Goal: Use online tool/utility: Utilize a website feature to perform a specific function

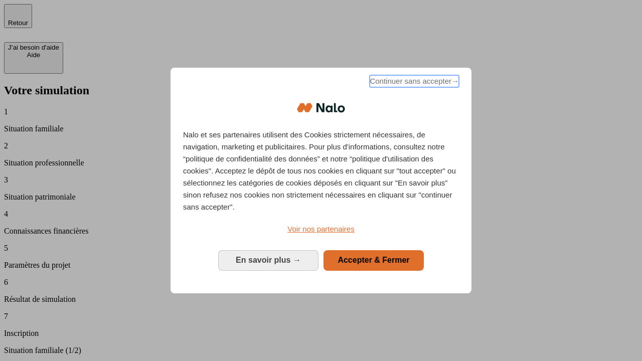
click at [413, 83] on span "Continuer sans accepter →" at bounding box center [414, 81] width 89 height 12
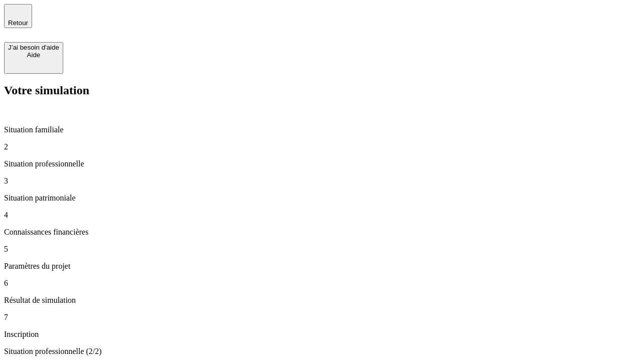
type input "70 000"
type input "1 000"
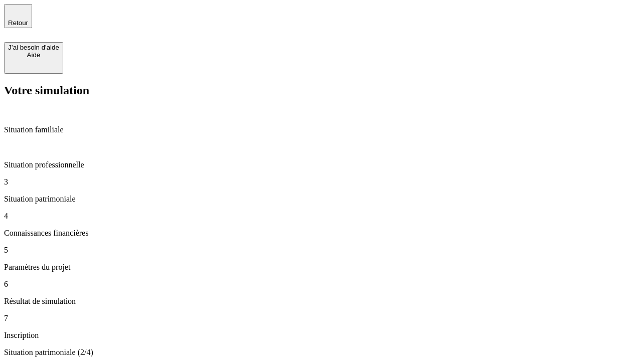
type input "800"
type input "6"
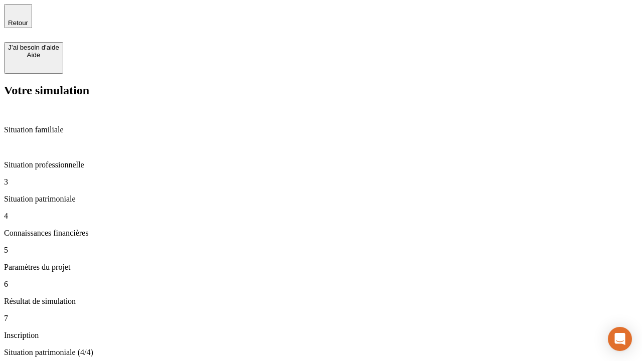
type input "400"
type input "3"
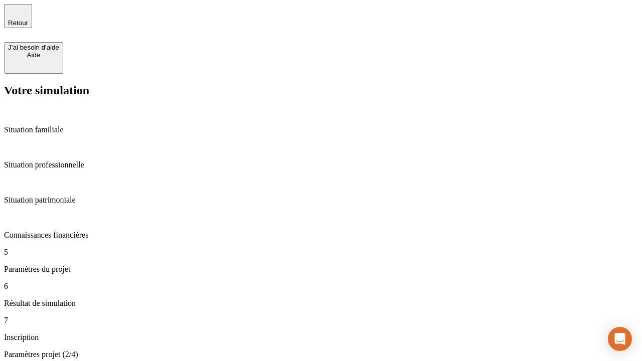
type input "35"
type input "500"
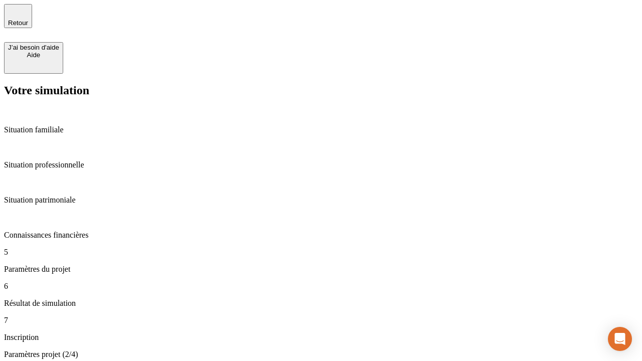
type input "640"
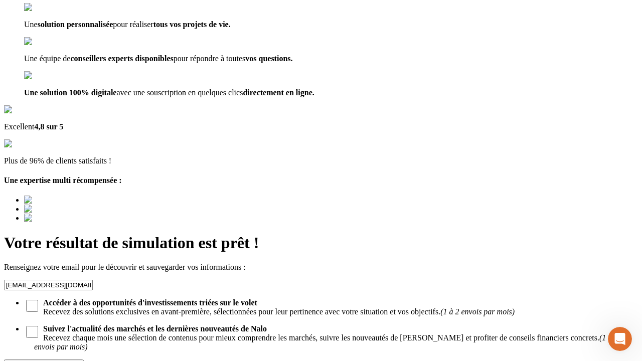
type input "[EMAIL_ADDRESS][DOMAIN_NAME]"
click at [80, 361] on div "Découvrir ma simulation" at bounding box center [44, 365] width 72 height 8
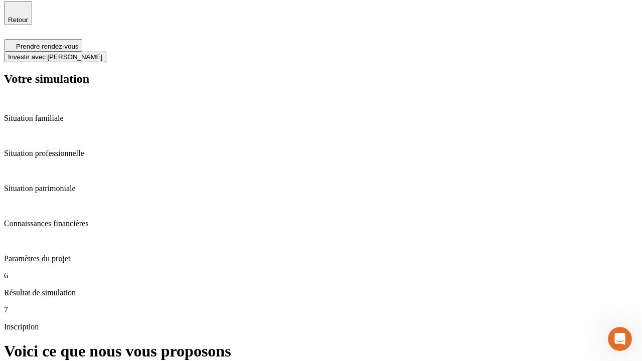
click at [102, 53] on span "Investir avec [PERSON_NAME]" at bounding box center [55, 57] width 94 height 8
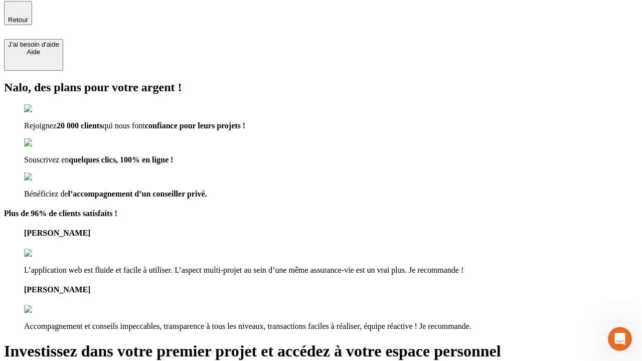
scroll to position [2, 0]
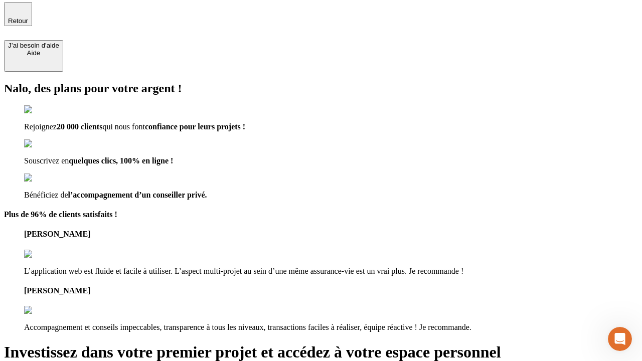
type input "abc"
